Goal: Transaction & Acquisition: Purchase product/service

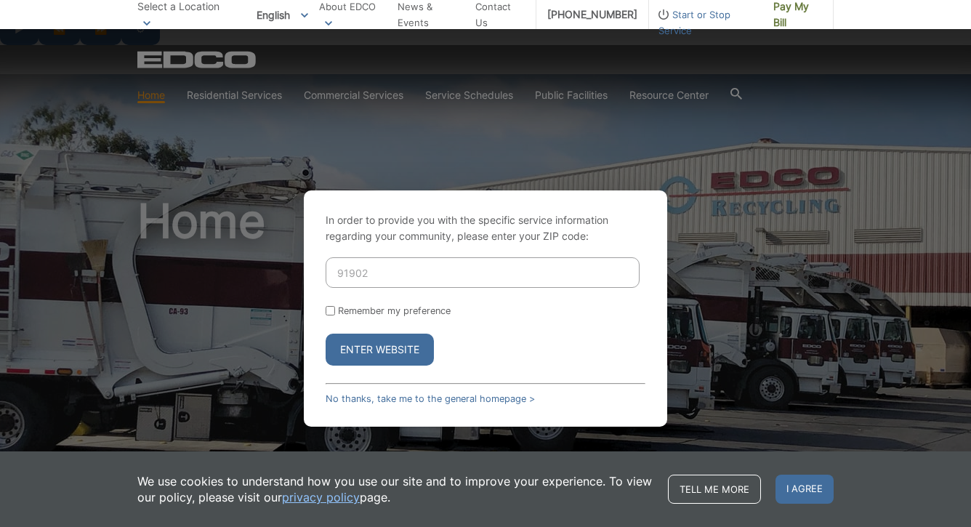
type input "91902"
click at [330, 306] on input "Remember my preference" at bounding box center [329, 310] width 9 height 9
checkbox input "true"
click at [349, 333] on button "Enter Website" at bounding box center [379, 349] width 108 height 32
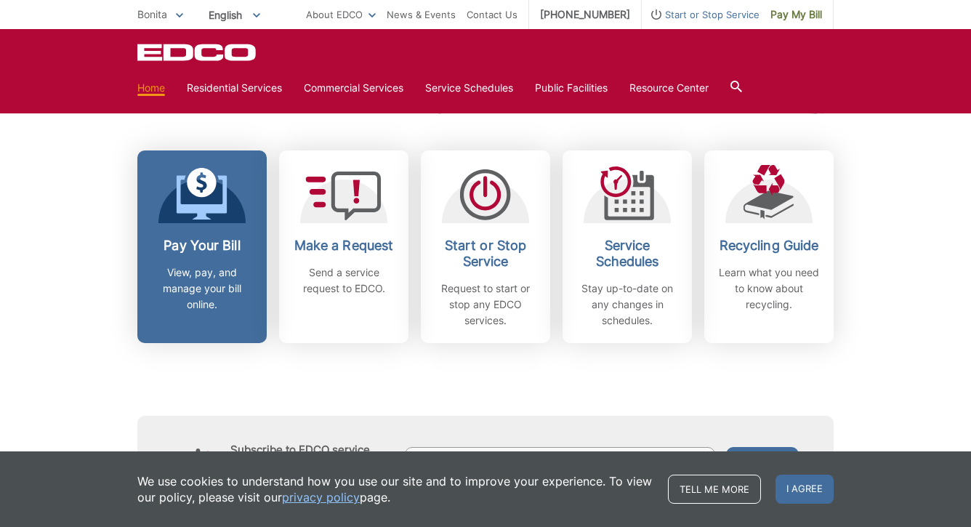
scroll to position [426, 0]
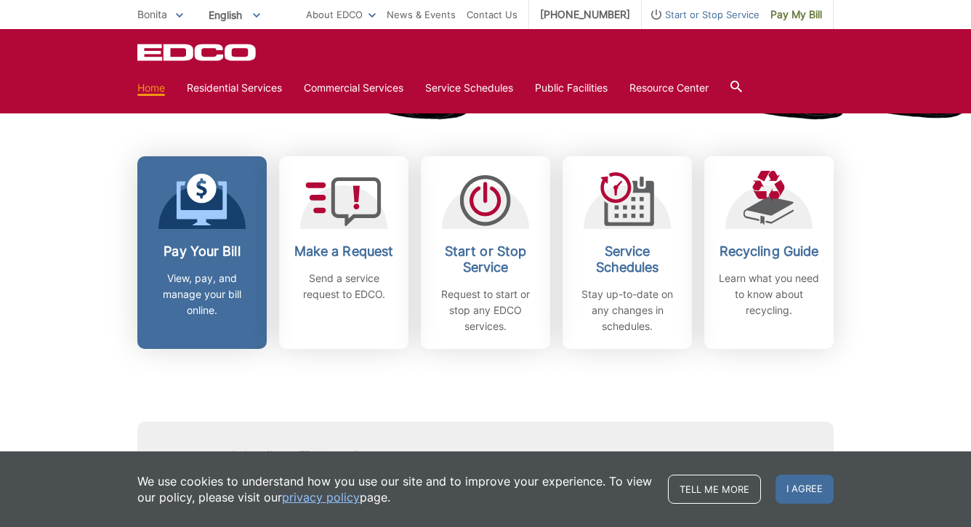
click at [201, 243] on h2 "Pay Your Bill" at bounding box center [202, 251] width 108 height 16
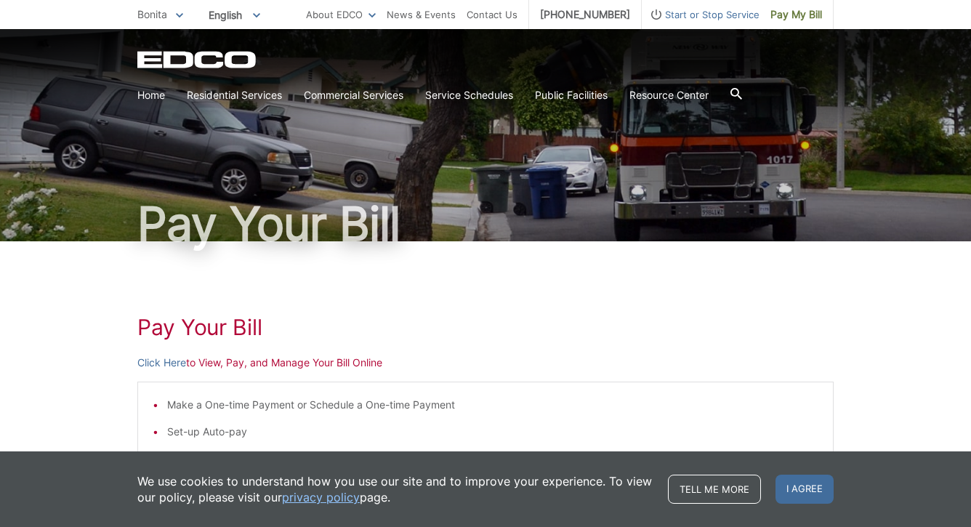
scroll to position [59, 0]
click at [170, 354] on link "Click Here" at bounding box center [161, 362] width 49 height 16
